Goal: Task Accomplishment & Management: Manage account settings

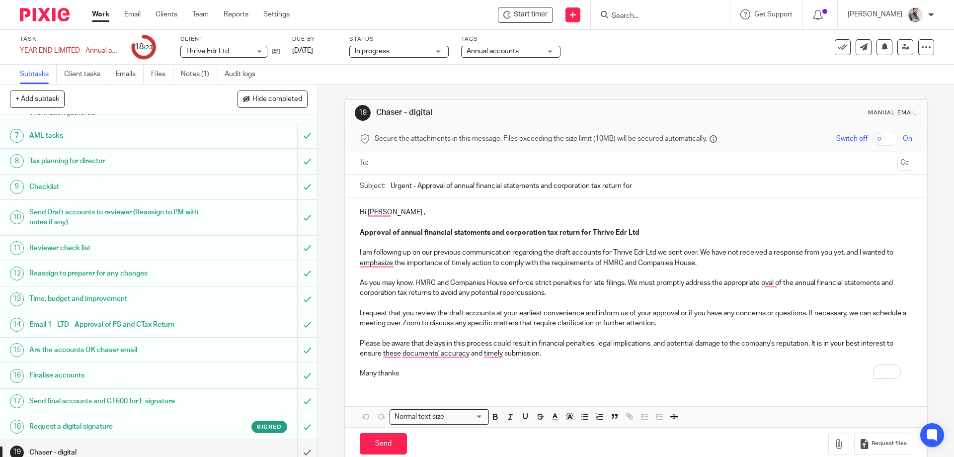
scroll to position [272, 0]
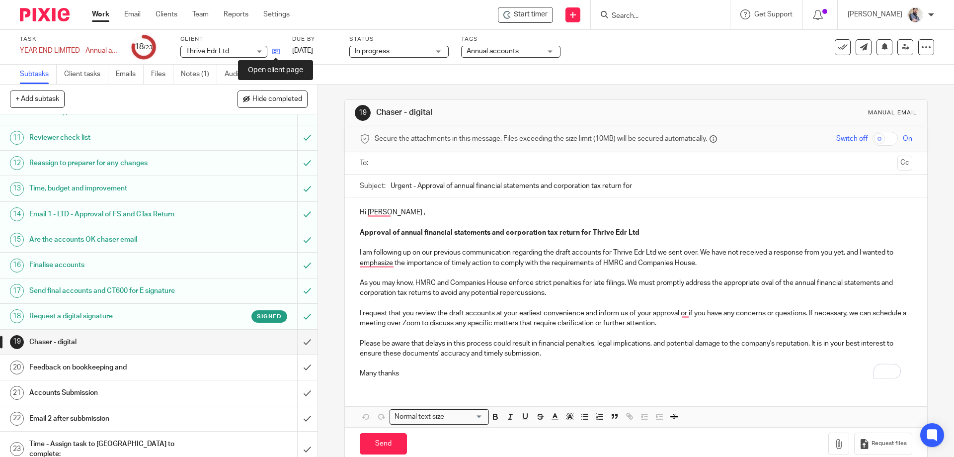
click at [274, 52] on icon at bounding box center [275, 51] width 7 height 7
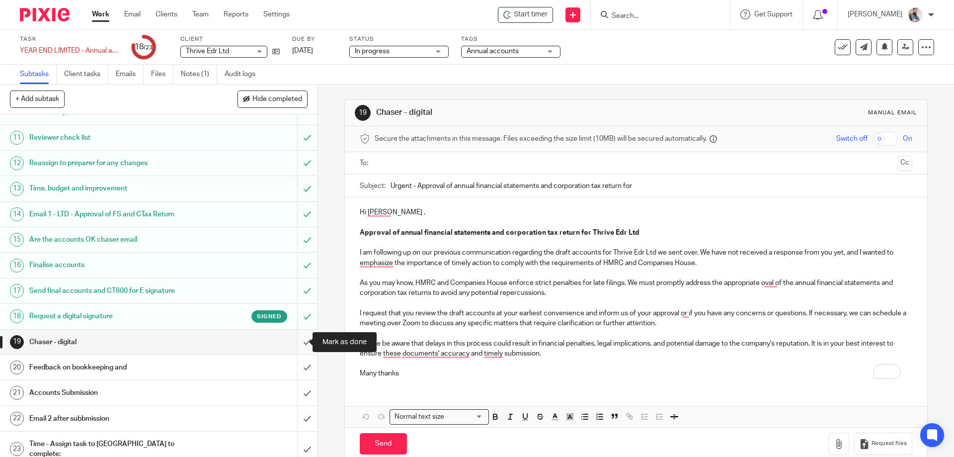
click at [295, 345] on input "submit" at bounding box center [159, 342] width 318 height 25
click at [295, 371] on input "submit" at bounding box center [159, 367] width 318 height 25
click at [252, 415] on div "Email 2 after subbmission" at bounding box center [158, 418] width 258 height 15
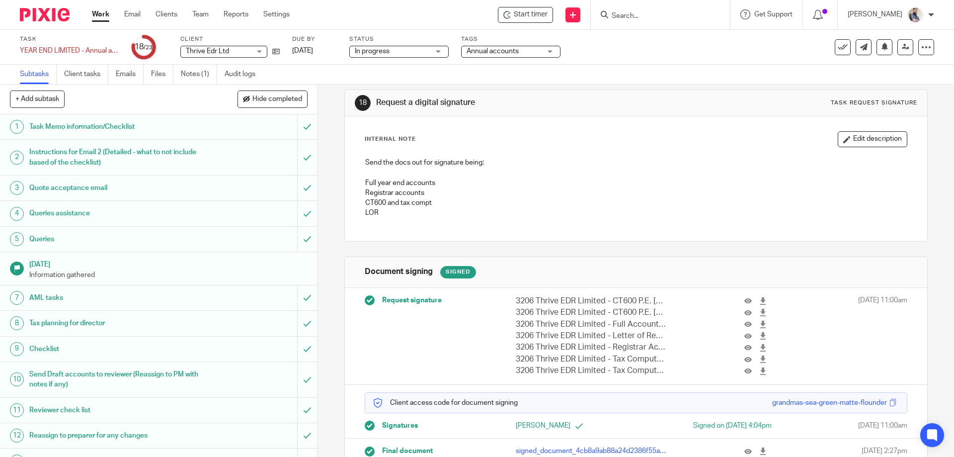
scroll to position [38, 0]
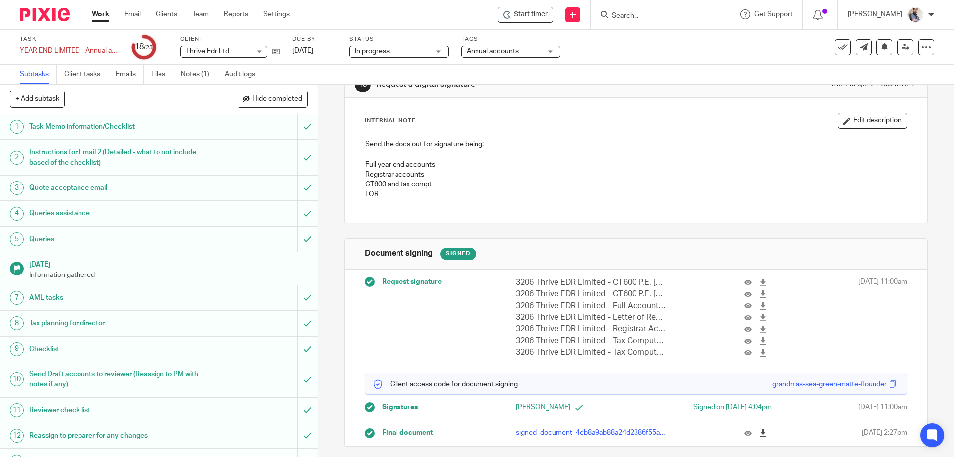
click at [760, 436] on icon at bounding box center [763, 432] width 7 height 7
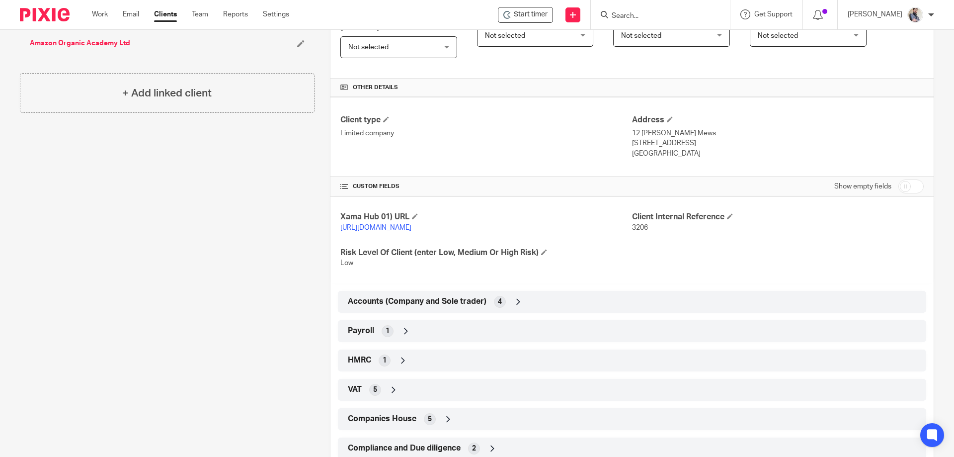
scroll to position [295, 0]
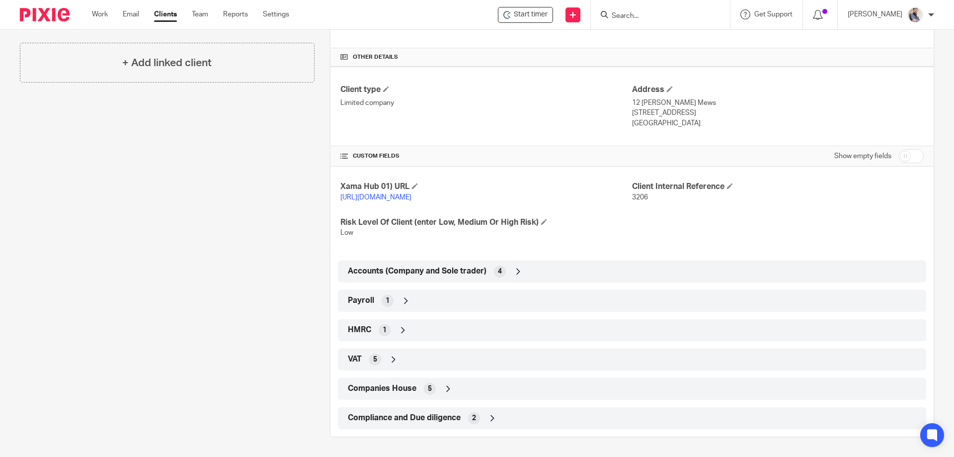
click at [383, 382] on div "Companies House 5" at bounding box center [632, 388] width 574 height 17
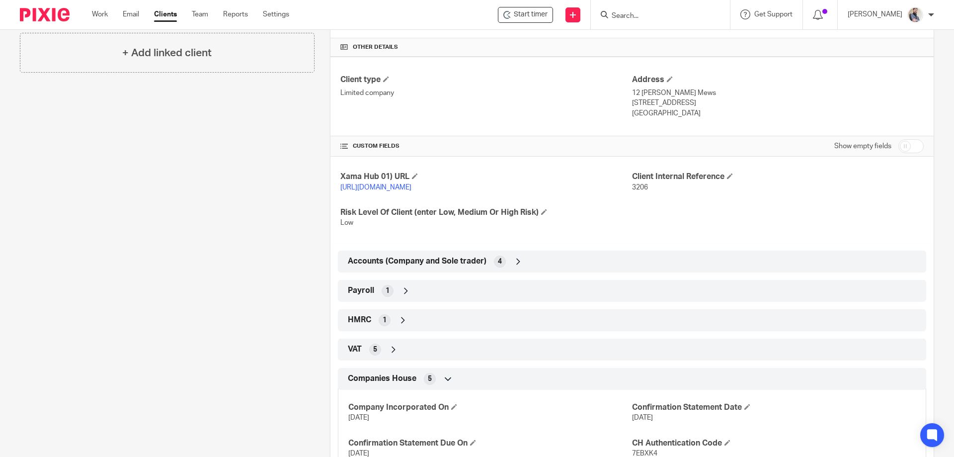
scroll to position [413, 0]
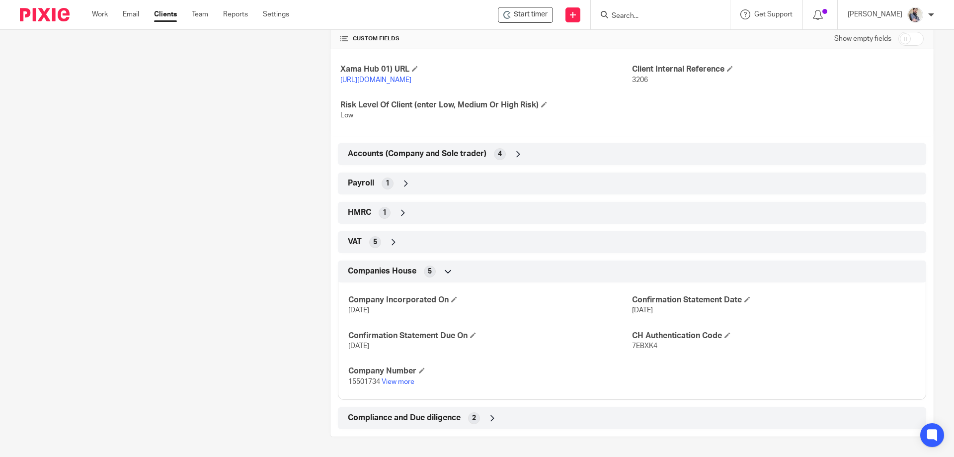
click at [641, 346] on span "7EBXK4" at bounding box center [644, 345] width 25 height 7
copy span "7EBXK4"
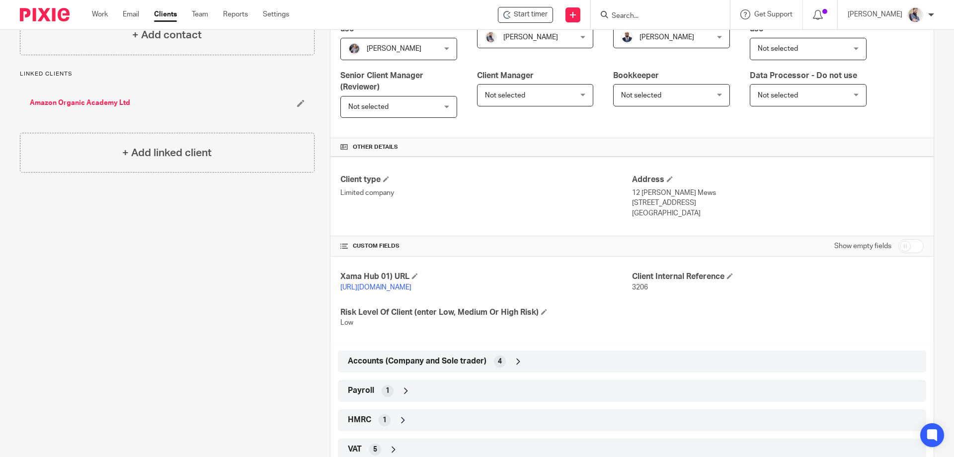
scroll to position [398, 0]
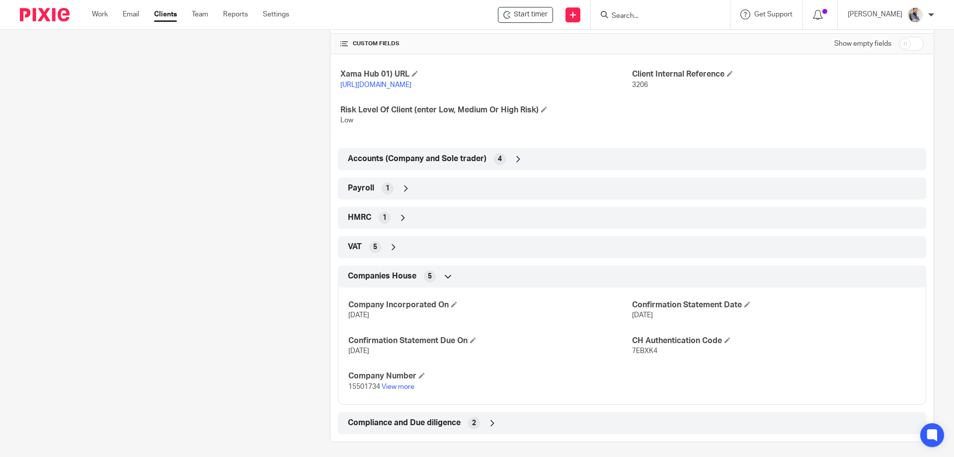
click at [417, 168] on div "Accounts (Company and Sole trader) 4" at bounding box center [632, 159] width 574 height 17
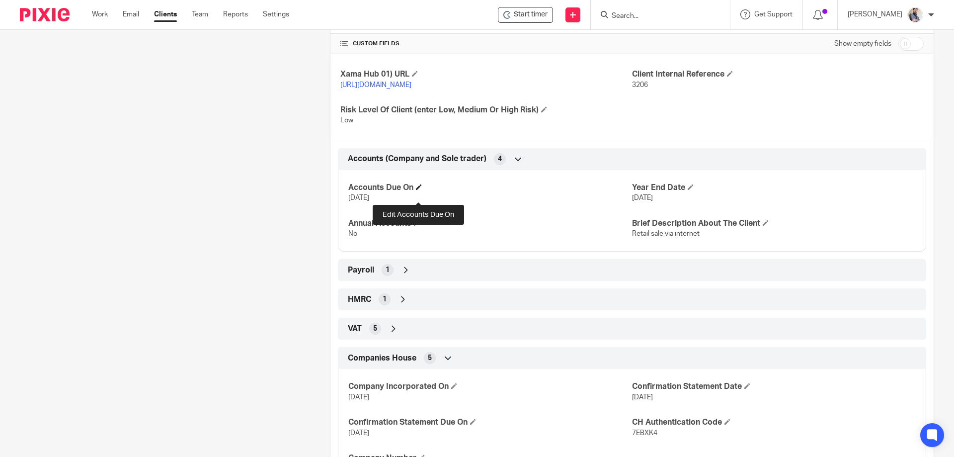
click at [421, 190] on span at bounding box center [419, 187] width 6 height 6
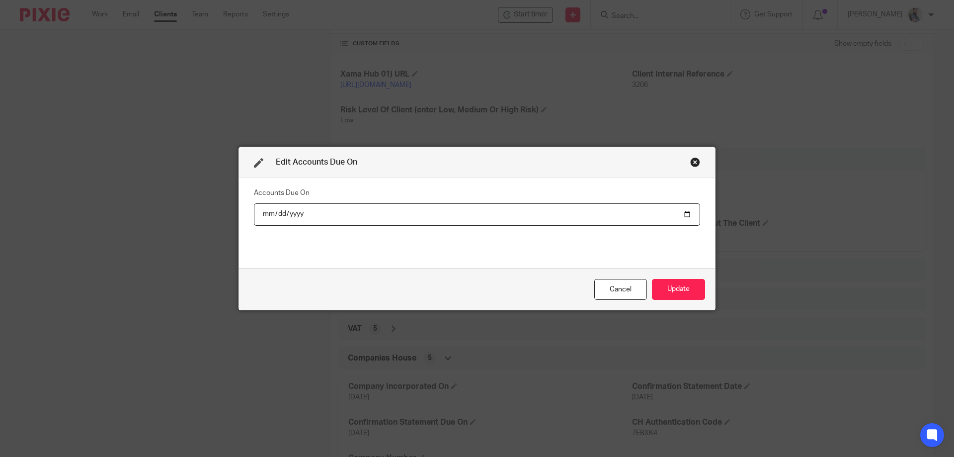
type input "2025-11-30"
type input "2027-04-30"
click at [677, 285] on button "Update" at bounding box center [678, 289] width 53 height 21
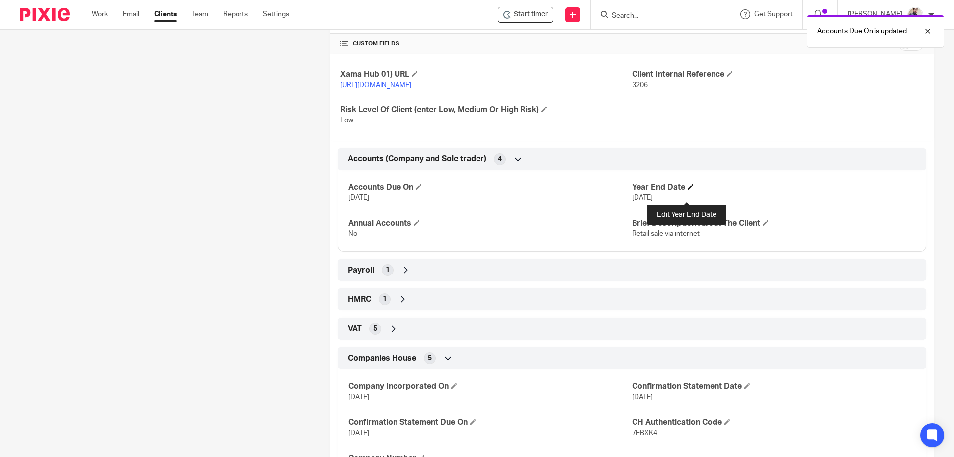
click at [688, 190] on span at bounding box center [691, 187] width 6 height 6
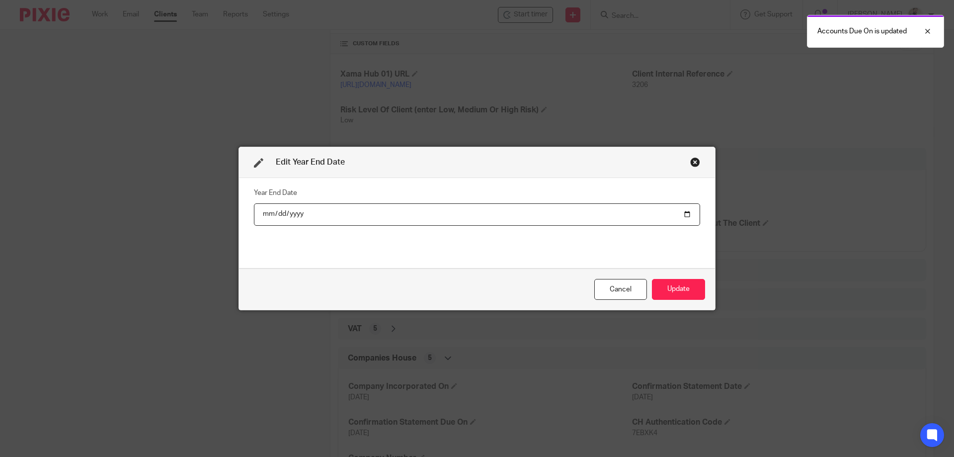
type input "2025-02-03"
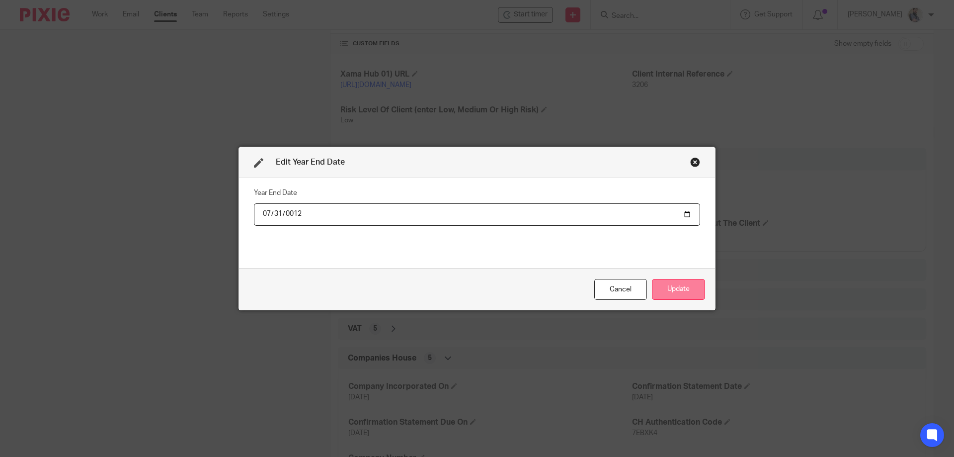
type input "0120-07-31"
type input "2026-07-31"
click at [674, 294] on button "Update" at bounding box center [678, 289] width 53 height 21
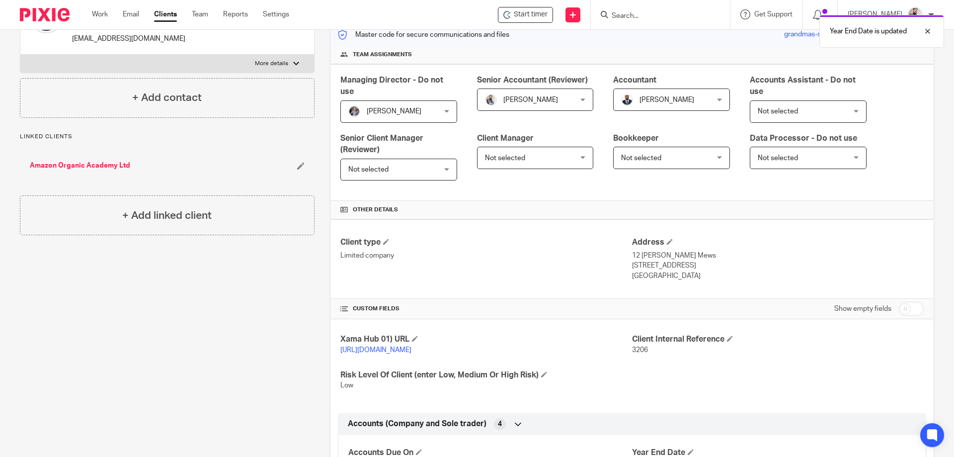
scroll to position [0, 0]
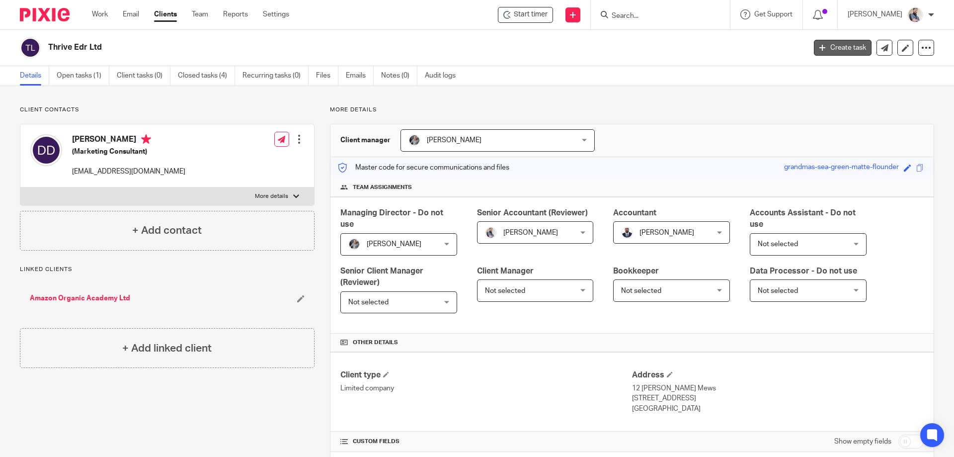
click at [836, 51] on link "Create task" at bounding box center [843, 48] width 58 height 16
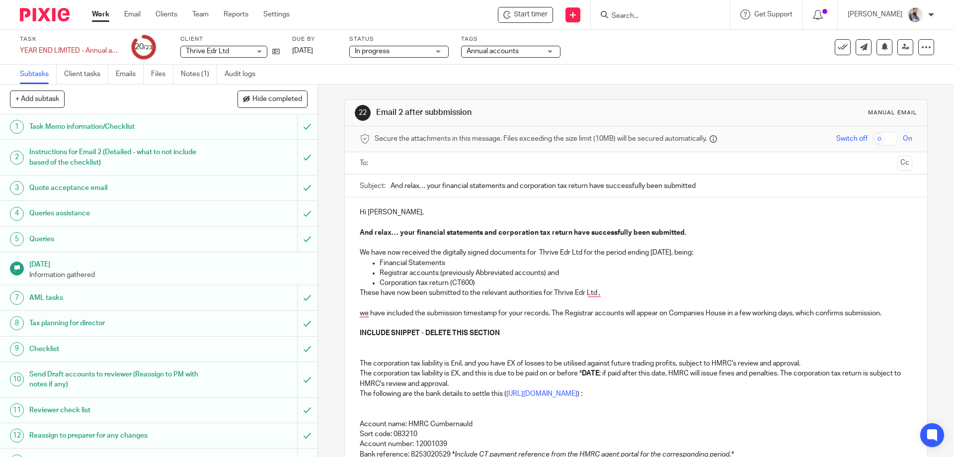
click at [658, 255] on p "We have now received the digitally signed documents for Thrive Edr Ltd for the …" at bounding box center [636, 253] width 552 height 10
click at [390, 279] on p "Corporation tax return (CT600)" at bounding box center [646, 283] width 532 height 10
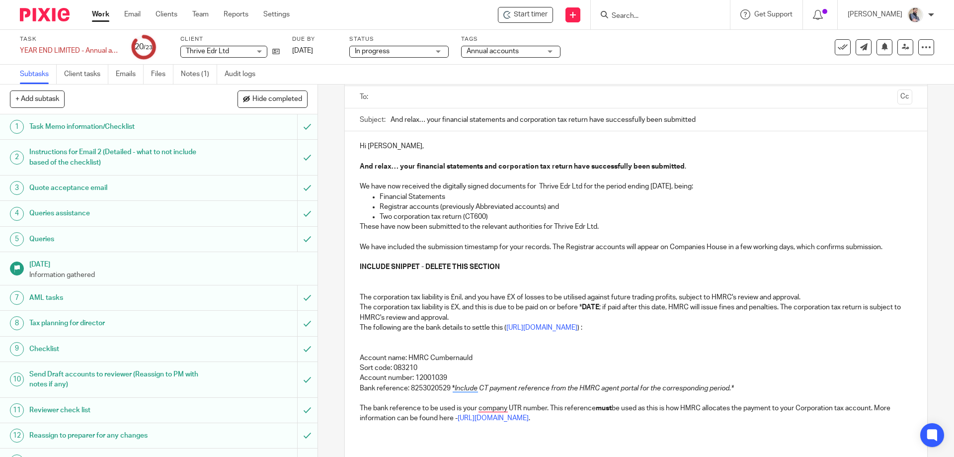
click at [375, 259] on p "To enrich screen reader interactions, please activate Accessibility in Grammarl…" at bounding box center [636, 257] width 552 height 10
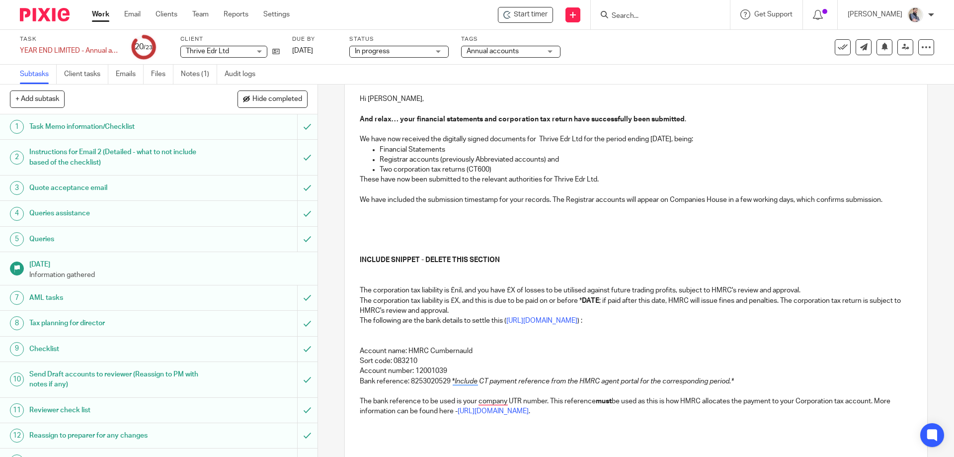
scroll to position [133, 0]
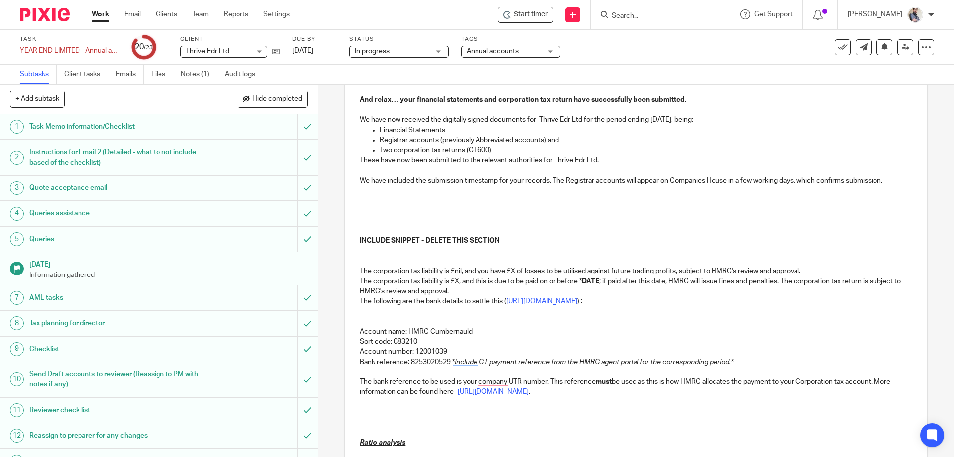
click at [456, 269] on p "The corporation tax liability is £nil, and you have £X of losses to be utilised…" at bounding box center [636, 271] width 552 height 10
click at [436, 165] on p "These have now been submitted to the relevant authorities for Thrive Edr Ltd." at bounding box center [636, 160] width 552 height 10
click at [374, 202] on p "To enrich screen reader interactions, please activate Accessibility in Grammarl…" at bounding box center [636, 200] width 552 height 10
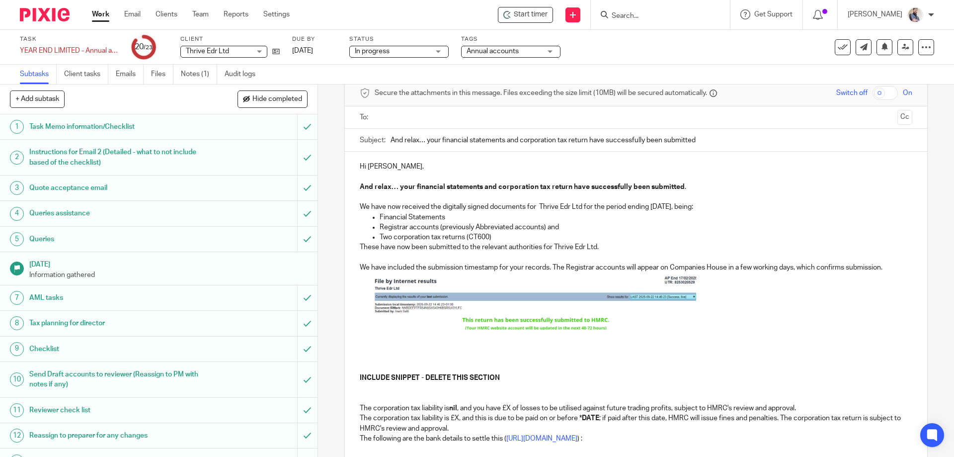
click at [548, 330] on span "To enrich screen reader interactions, please activate Accessibility in Grammarl…" at bounding box center [534, 327] width 323 height 7
click at [531, 314] on img "To enrich screen reader interactions, please activate Accessibility in Grammarl…" at bounding box center [552, 300] width 323 height 57
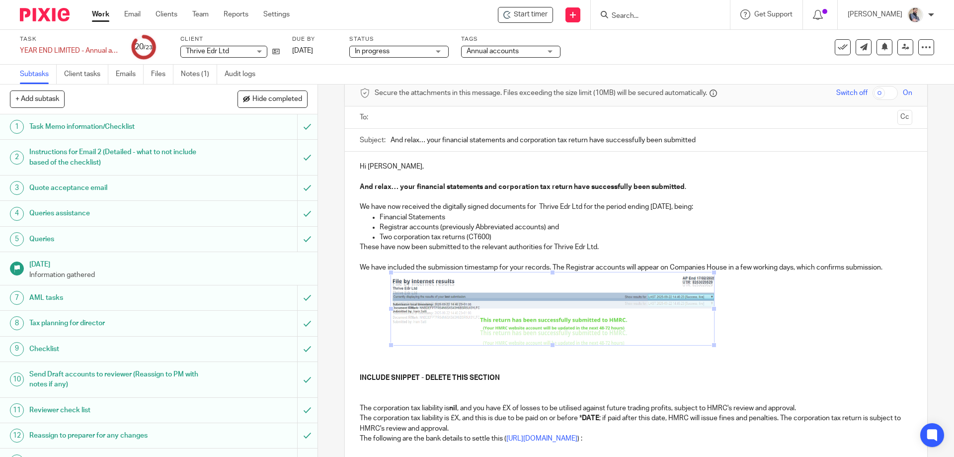
drag, startPoint x: 549, startPoint y: 337, endPoint x: 543, endPoint y: 353, distance: 17.0
click at [548, 350] on span "To enrich screen reader interactions, please activate Accessibility in Grammarl…" at bounding box center [553, 345] width 10 height 10
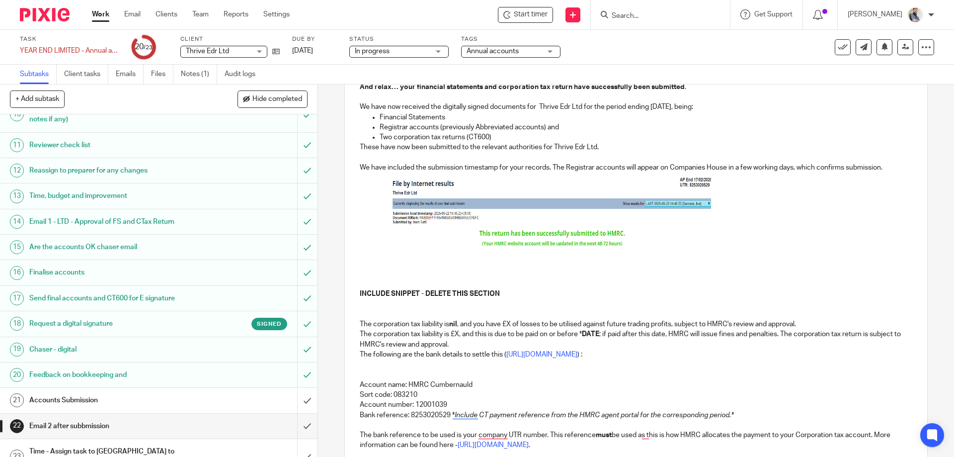
scroll to position [178, 0]
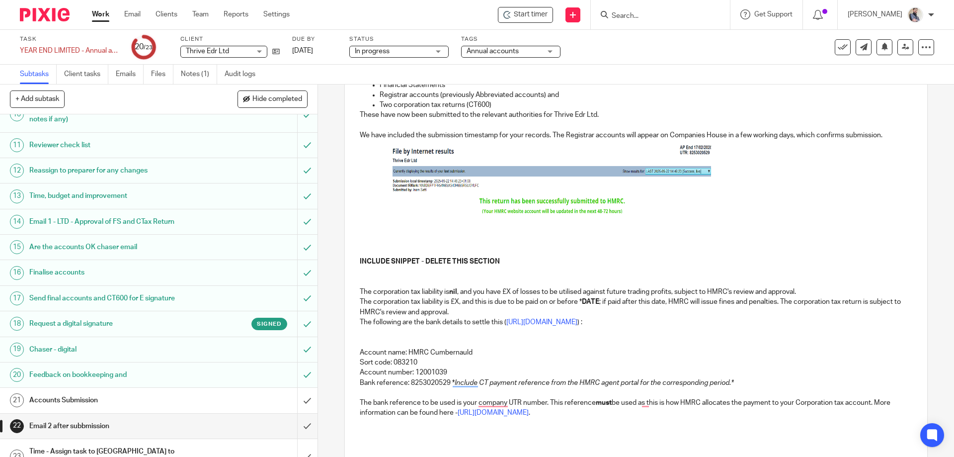
click at [512, 289] on p "The corporation tax liability is nil , and you have £X of losses to be utilised…" at bounding box center [636, 292] width 552 height 10
click at [360, 296] on p "The corporation tax liability is nil , and you have £114 of losses which could …" at bounding box center [636, 292] width 552 height 10
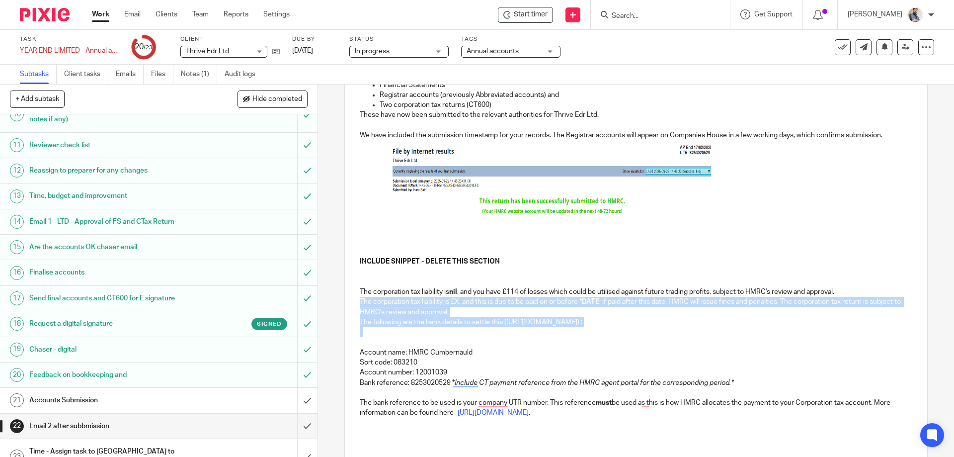
click at [420, 309] on p "The corporation tax liability is £X, and this is due to be paid on or before * …" at bounding box center [636, 307] width 552 height 20
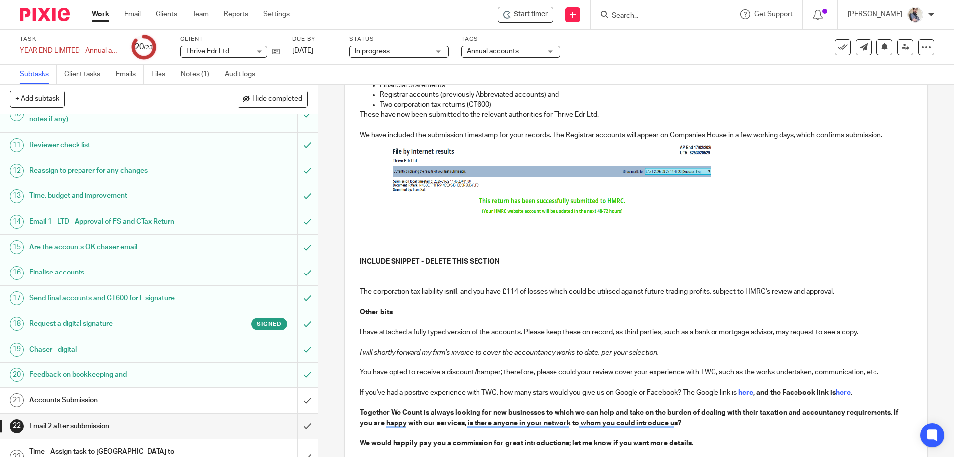
click at [751, 196] on p "To enrich screen reader interactions, please activate Accessibility in Grammarl…" at bounding box center [636, 178] width 552 height 76
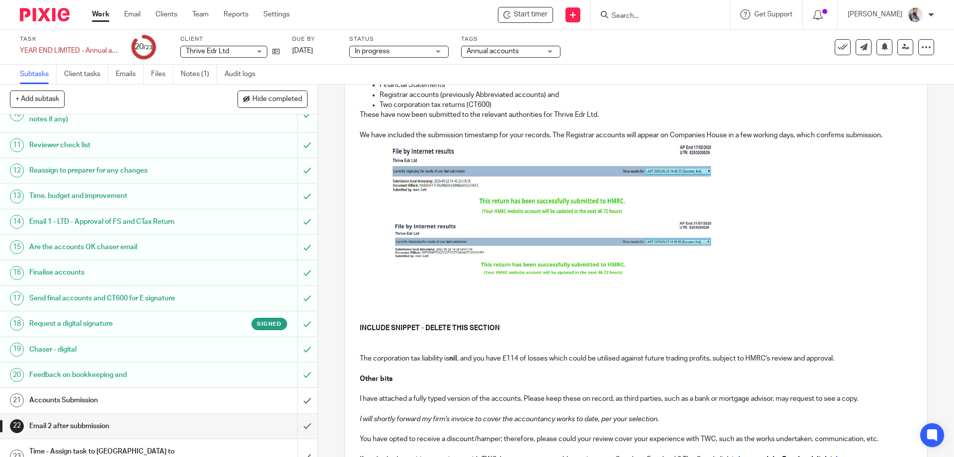
scroll to position [91, 0]
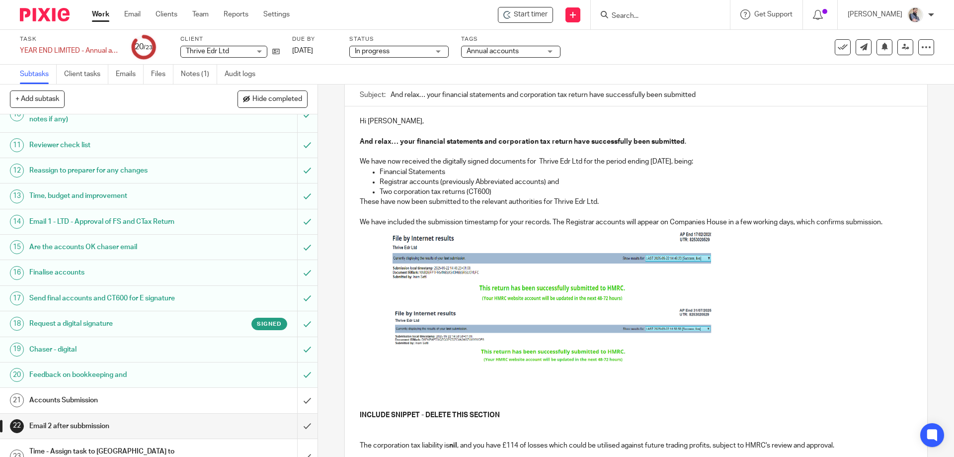
click at [625, 352] on img "To enrich screen reader interactions, please activate Accessibility in Grammarl…" at bounding box center [552, 335] width 323 height 64
drag, startPoint x: 555, startPoint y: 368, endPoint x: 558, endPoint y: 380, distance: 12.3
click at [562, 405] on div "Hi Daniel, And relax… your financial statements and corporation tax return have…" at bounding box center [636, 407] width 582 height 603
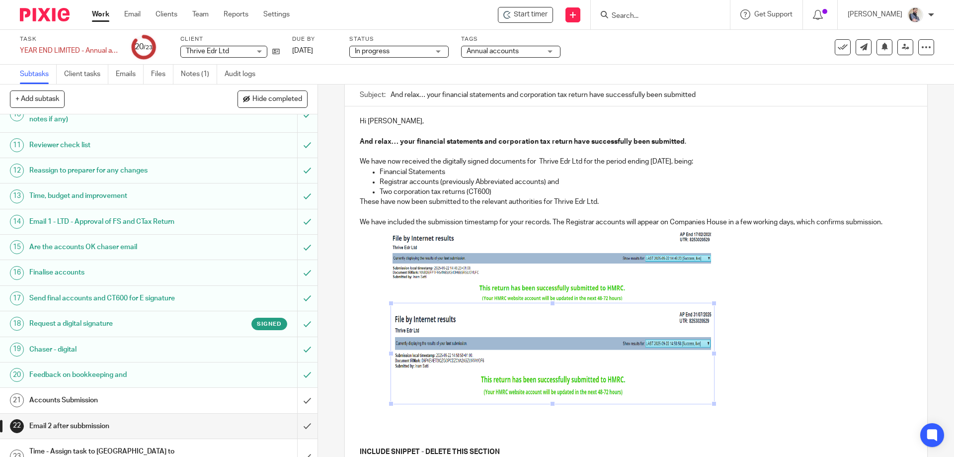
click at [528, 265] on img "To enrich screen reader interactions, please activate Accessibility in Grammarl…" at bounding box center [551, 263] width 320 height 73
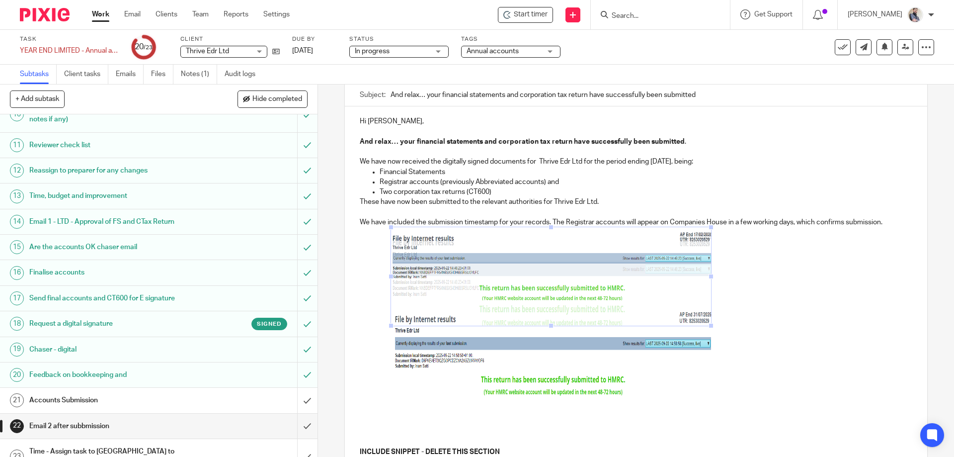
drag, startPoint x: 552, startPoint y: 300, endPoint x: 556, endPoint y: 326, distance: 25.7
click at [556, 326] on span "To enrich screen reader interactions, please activate Accessibility in Grammarl…" at bounding box center [551, 326] width 10 height 10
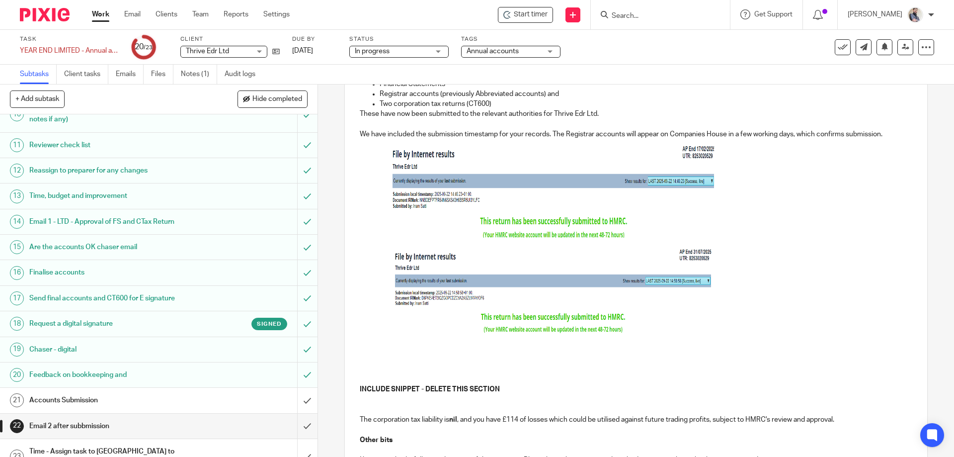
scroll to position [224, 0]
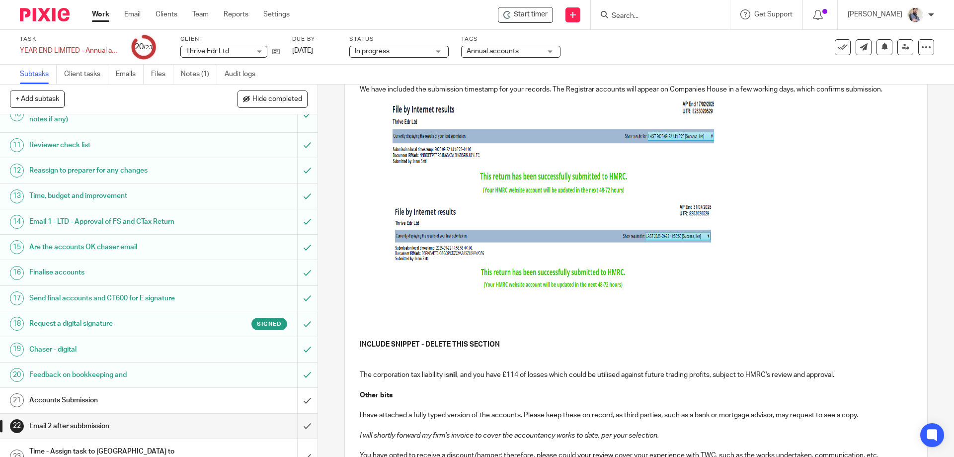
click at [418, 306] on p "To enrich screen reader interactions, please activate Accessibility in Grammarl…" at bounding box center [636, 304] width 552 height 10
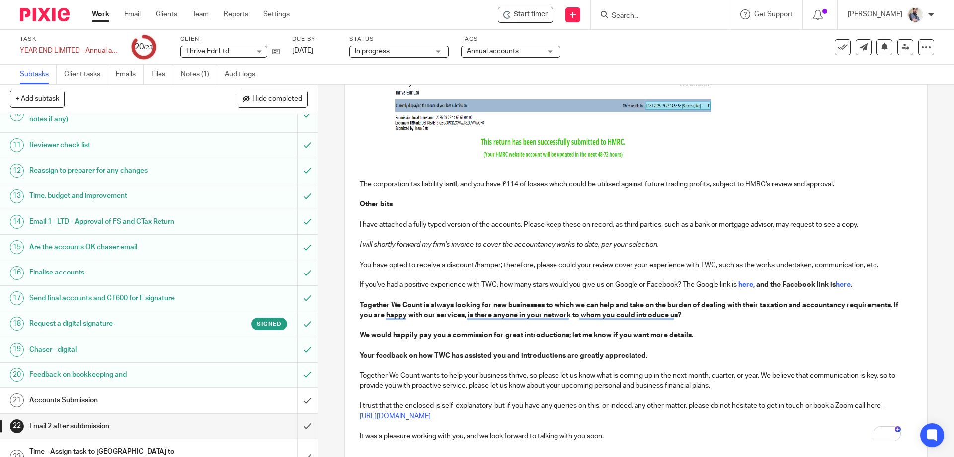
scroll to position [356, 0]
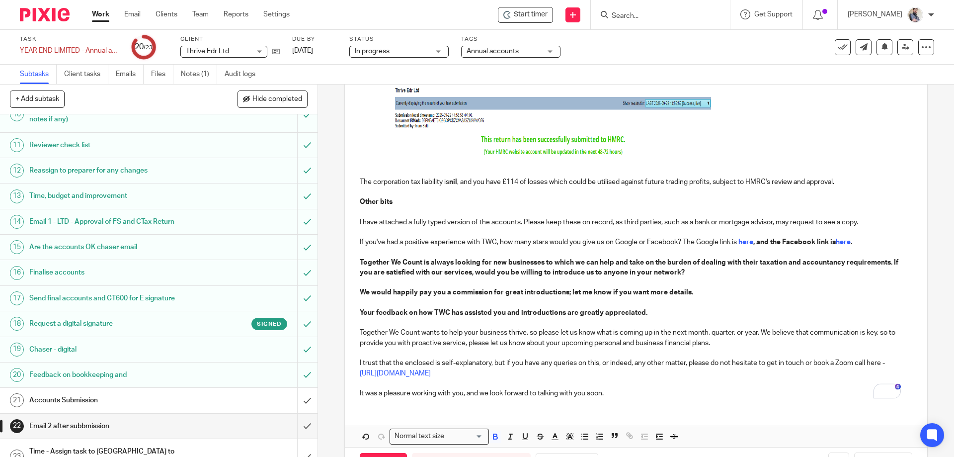
click at [366, 290] on strong "We would happily pay you a commission for great introductions; let me know if y…" at bounding box center [527, 292] width 334 height 7
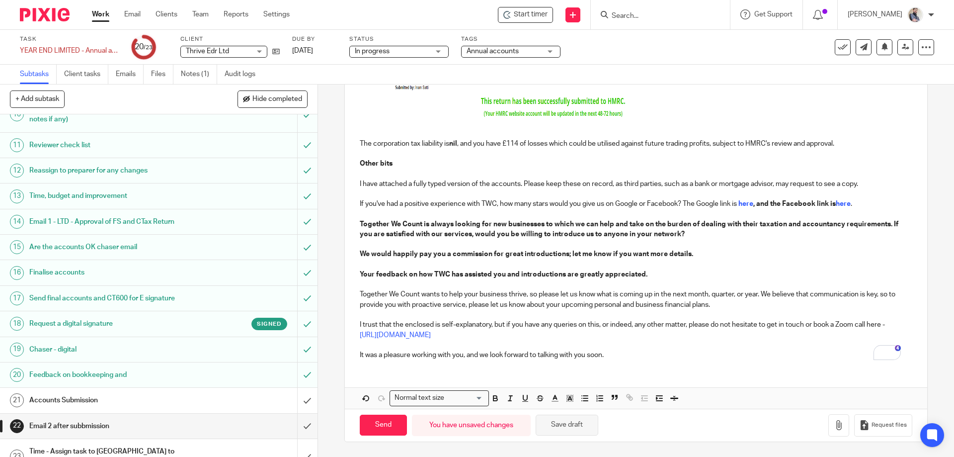
click at [576, 428] on button "Save draft" at bounding box center [567, 425] width 63 height 21
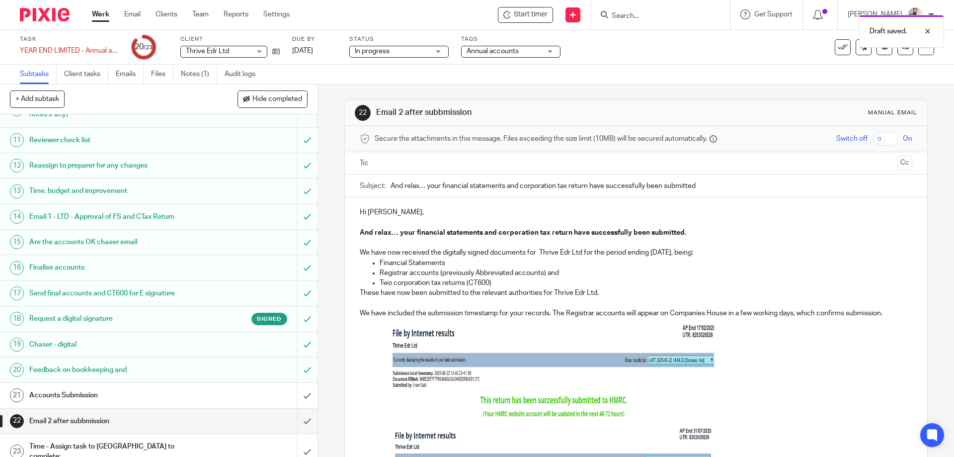
scroll to position [272, 0]
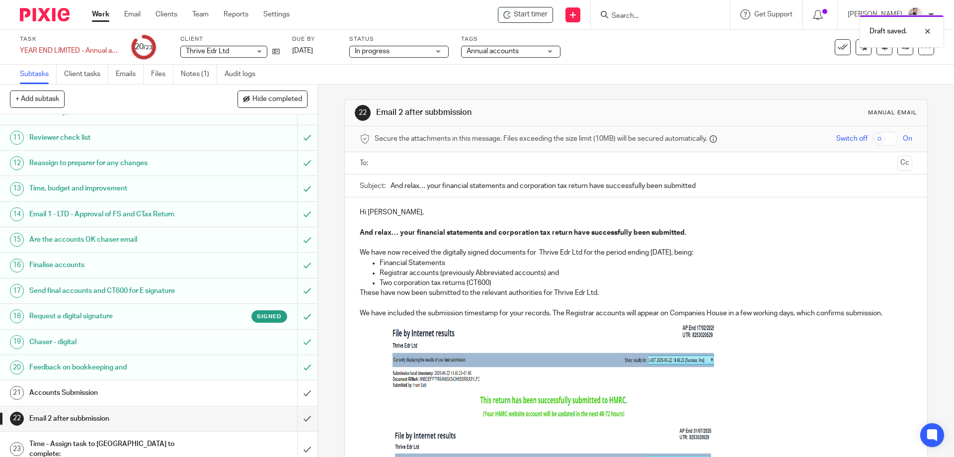
click at [103, 400] on h1 "Accounts Submission" at bounding box center [115, 392] width 172 height 15
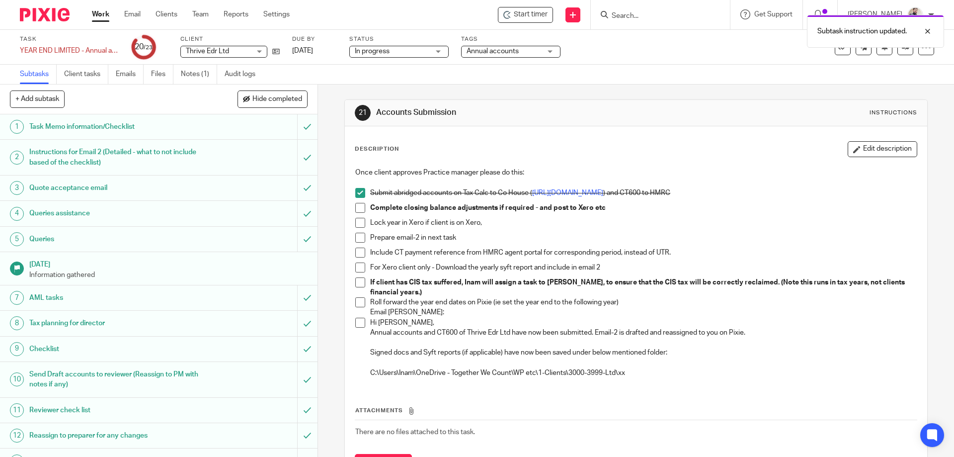
click at [357, 233] on span at bounding box center [360, 238] width 10 height 10
click at [391, 322] on p "Hi Aaron, Annual accounts and CT600 of Thrive Edr Ltd have now been submitted. …" at bounding box center [643, 328] width 546 height 20
click at [382, 330] on p "Hi Aaron, Annual accounts and CT600 of Thrive Edr Ltd have now been submitted. …" at bounding box center [643, 328] width 546 height 20
click at [372, 324] on p "Hi Aaron, Annual accounts and CT600 of Thrive Edr Ltd have now been submitted. …" at bounding box center [643, 328] width 546 height 20
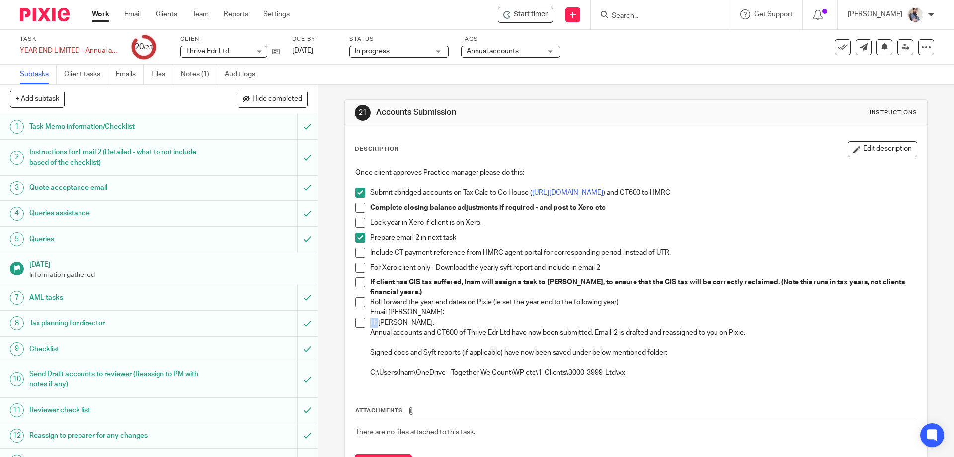
click at [372, 324] on p "Hi Aaron, Annual accounts and CT600 of Thrive Edr Ltd have now been submitted. …" at bounding box center [643, 328] width 546 height 20
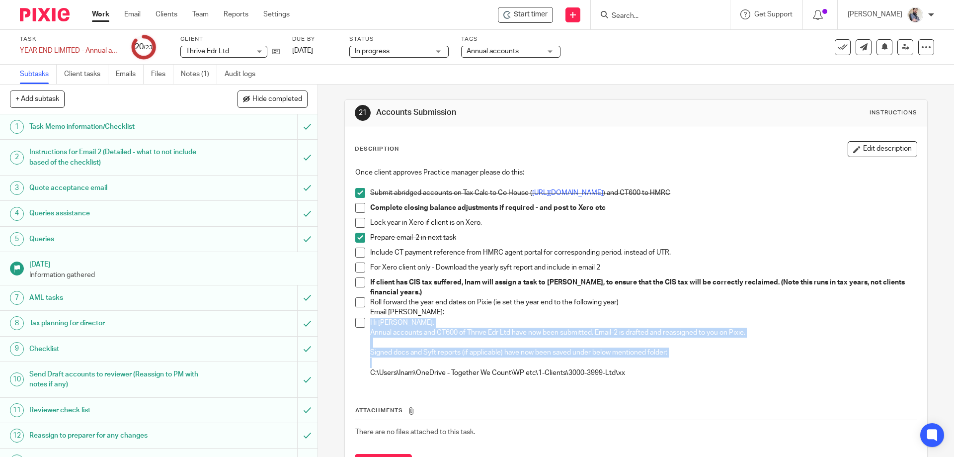
copy div "Hi Aaron, Annual accounts and CT600 of Thrive Edr Ltd have now been submitted. …"
click at [360, 325] on span at bounding box center [360, 323] width 10 height 10
click at [356, 300] on span at bounding box center [360, 302] width 10 height 10
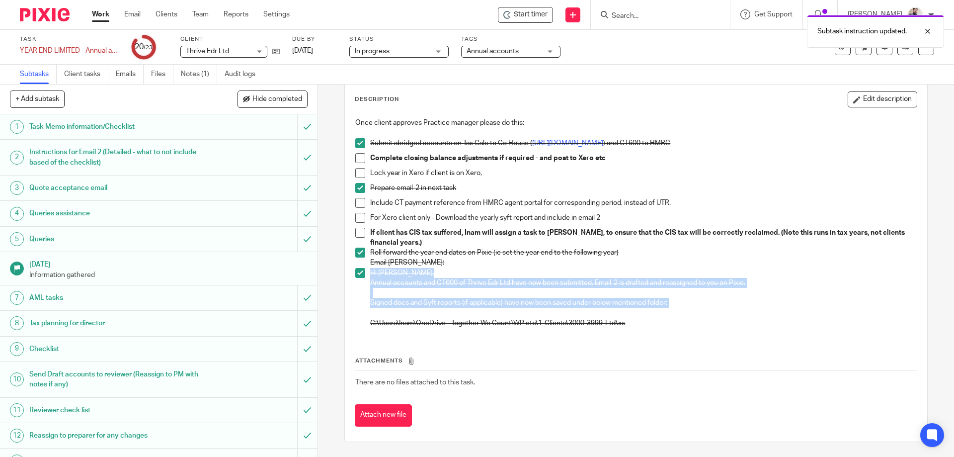
scroll to position [272, 0]
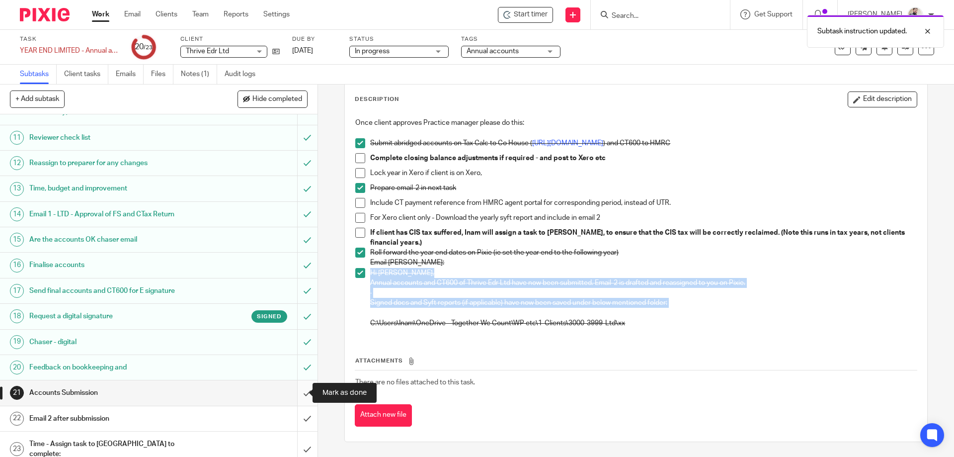
click at [296, 393] on input "submit" at bounding box center [159, 392] width 318 height 25
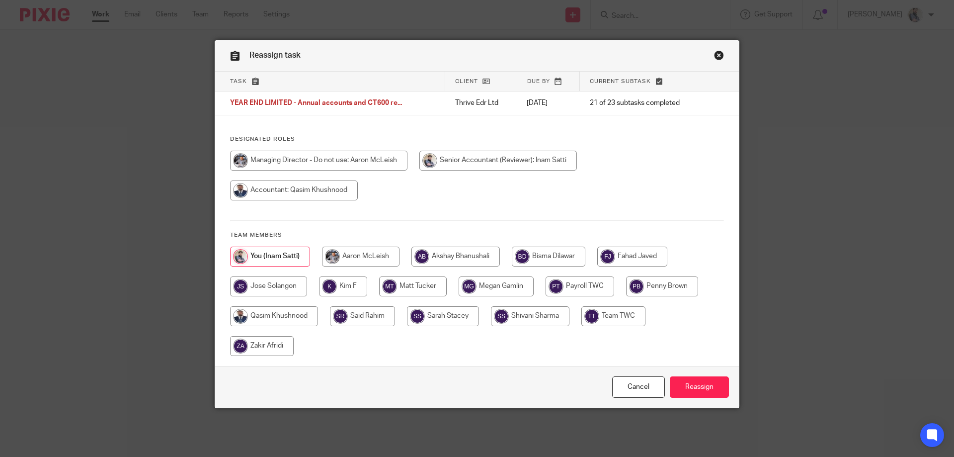
click at [363, 255] on input "radio" at bounding box center [361, 257] width 78 height 20
radio input "true"
click at [688, 379] on input "Reassign" at bounding box center [699, 386] width 59 height 21
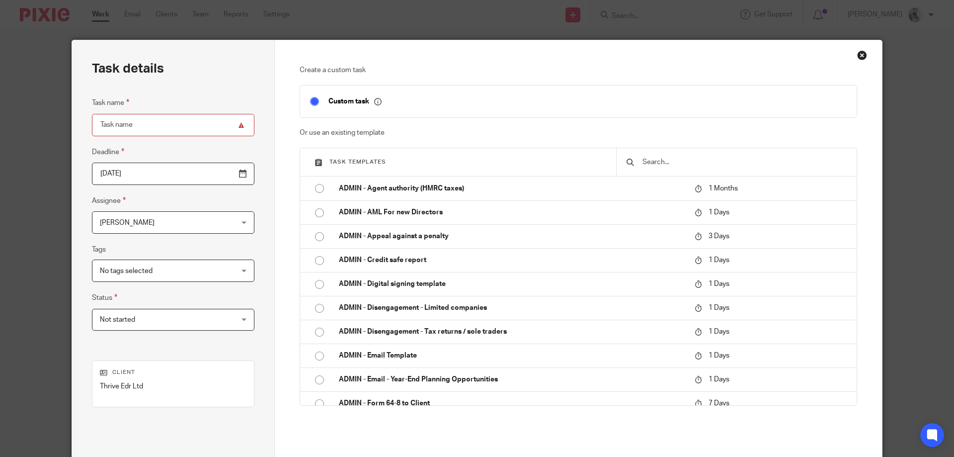
click at [686, 167] on input "text" at bounding box center [744, 162] width 205 height 11
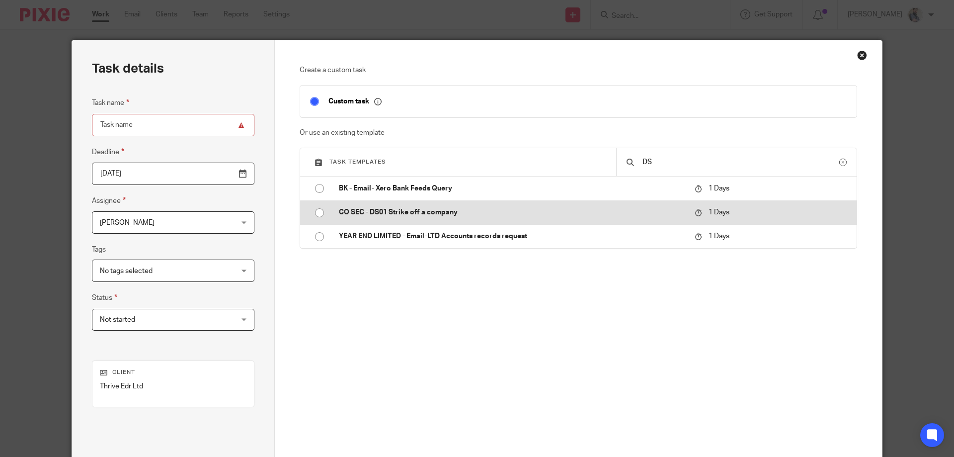
type input "DS"
click at [590, 207] on p "CO SEC - DS01 Strike off a company" at bounding box center [512, 212] width 346 height 10
type input "2025-09-23"
type input "CO SEC - DS01 Strike off a company"
checkbox input "false"
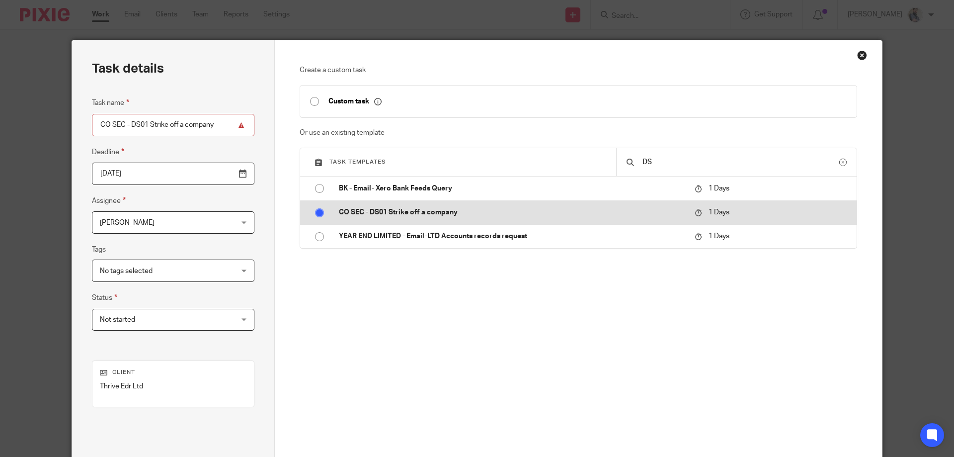
radio input "true"
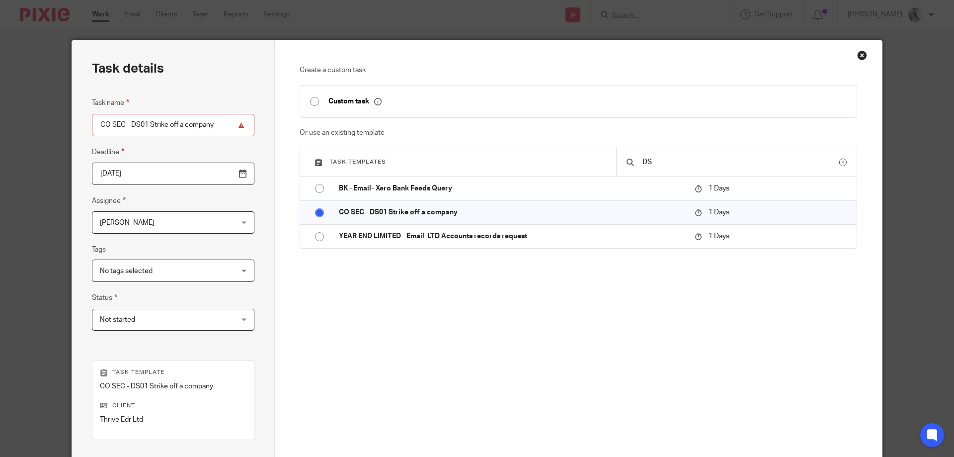
scroll to position [131, 0]
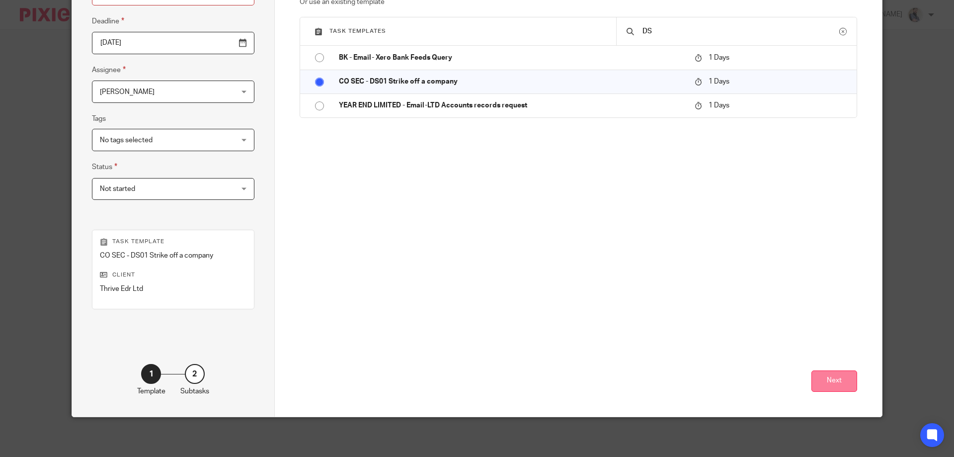
click at [824, 384] on button "Next" at bounding box center [835, 380] width 46 height 21
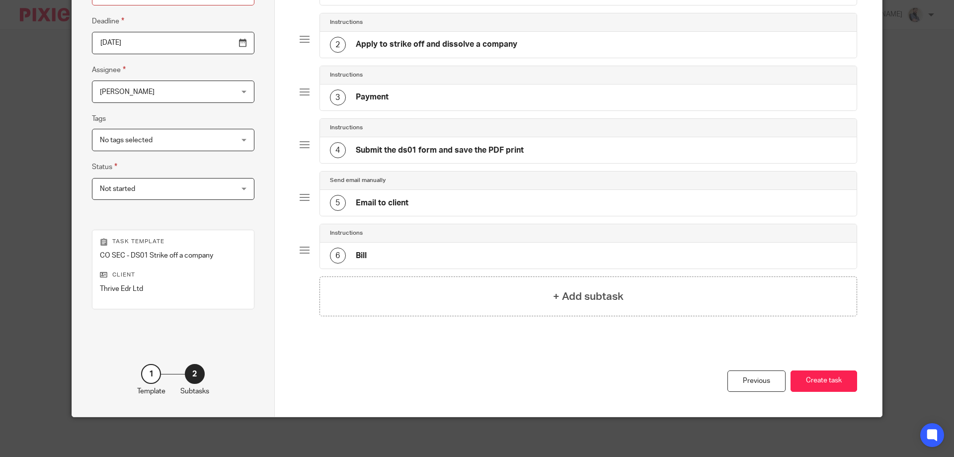
click at [796, 383] on button "Create task" at bounding box center [824, 380] width 67 height 21
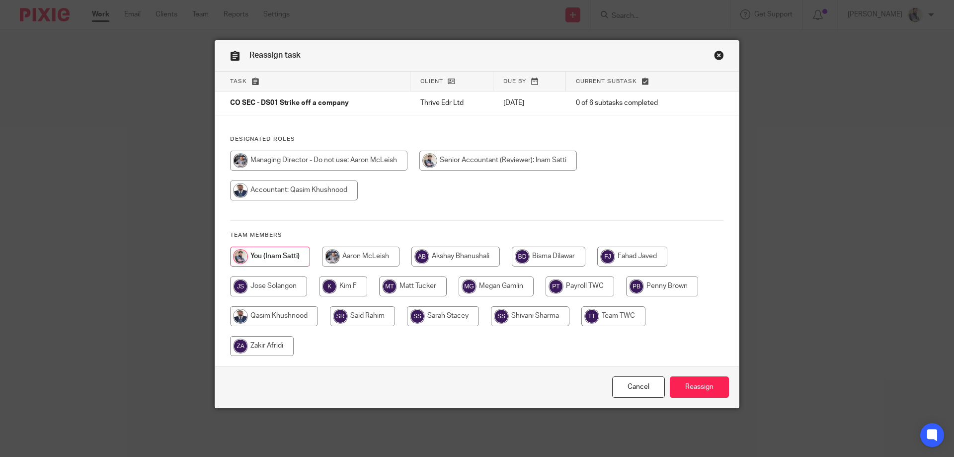
click at [283, 324] on input "radio" at bounding box center [274, 316] width 88 height 20
radio input "true"
click at [691, 394] on input "Reassign" at bounding box center [699, 386] width 59 height 21
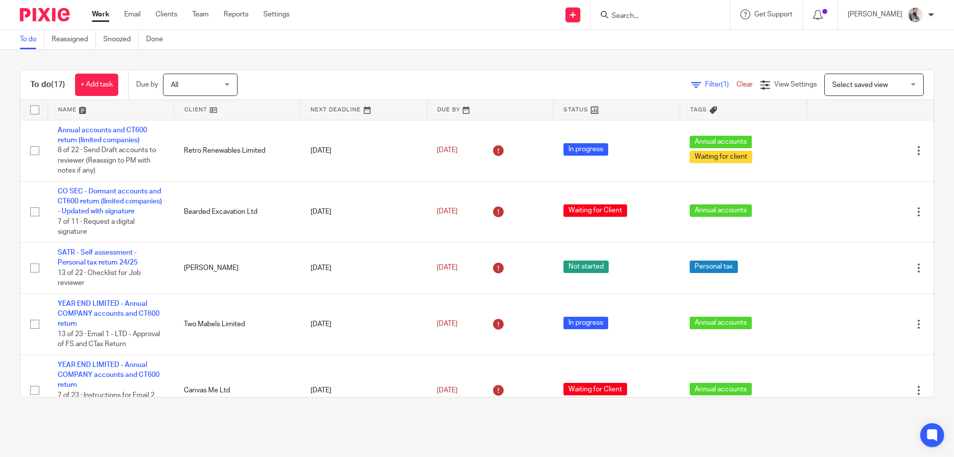
click at [647, 10] on form at bounding box center [664, 14] width 106 height 12
click at [645, 14] on input "Search" at bounding box center [655, 16] width 89 height 9
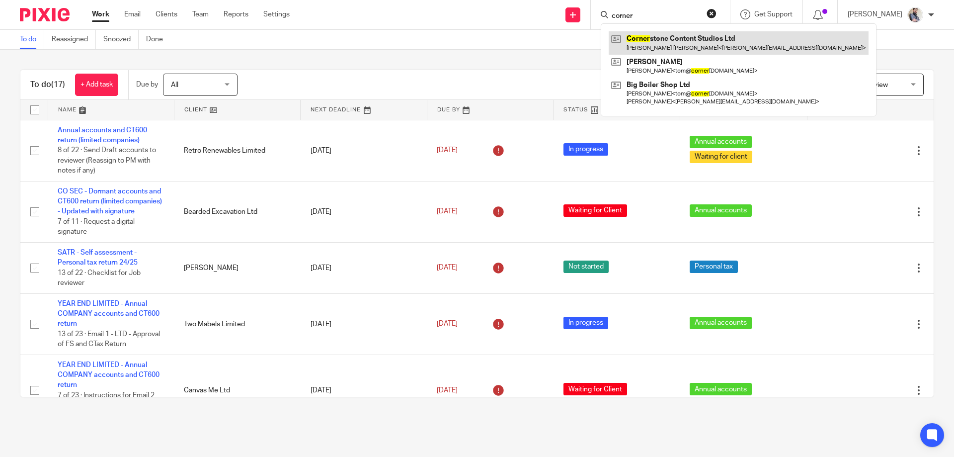
type input "corner"
click at [707, 52] on link at bounding box center [739, 42] width 260 height 23
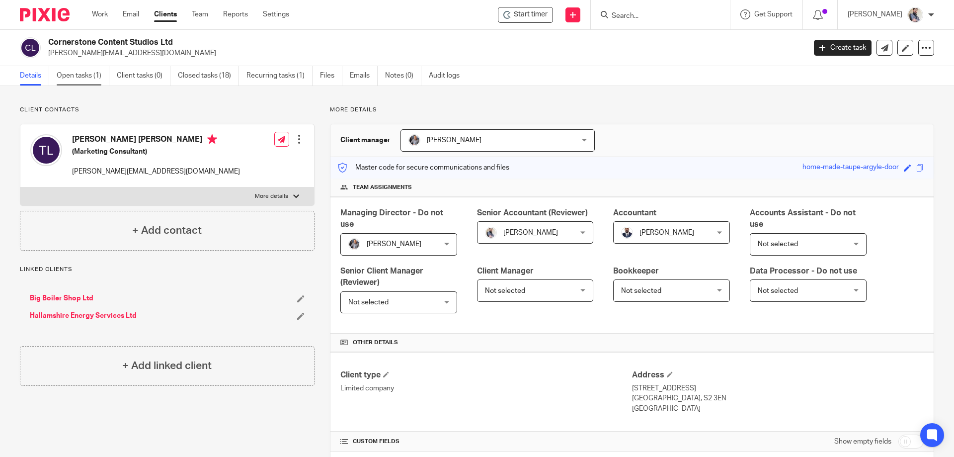
click at [84, 72] on link "Open tasks (1)" at bounding box center [83, 75] width 53 height 19
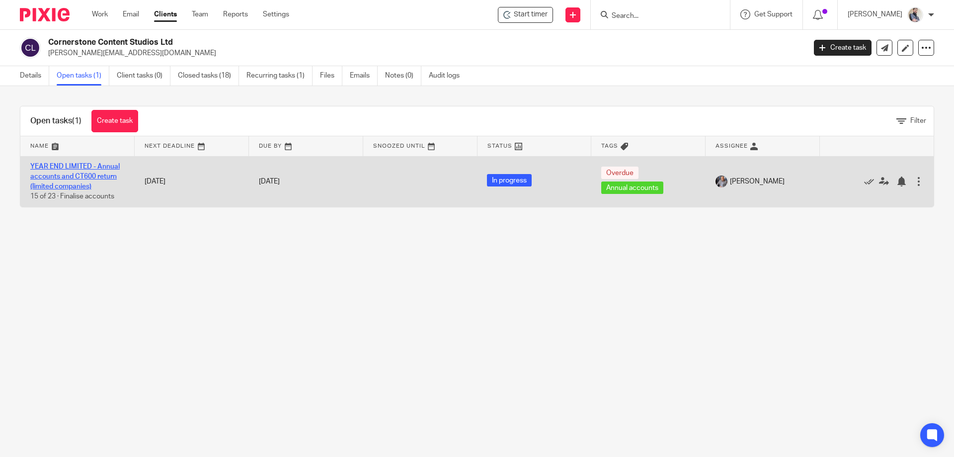
click at [70, 187] on link "YEAR END LIMITED - Annual accounts and CT600 return (limited companies)" at bounding box center [74, 176] width 89 height 27
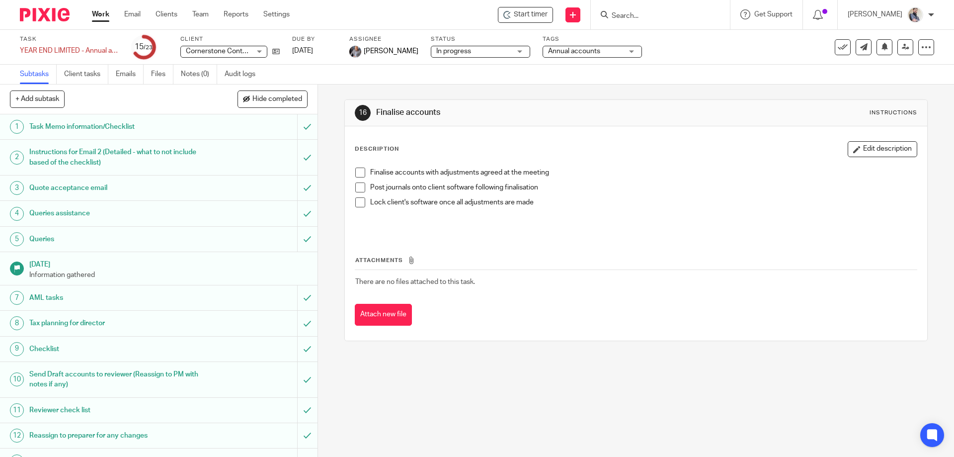
scroll to position [199, 0]
